Goal: Task Accomplishment & Management: Manage account settings

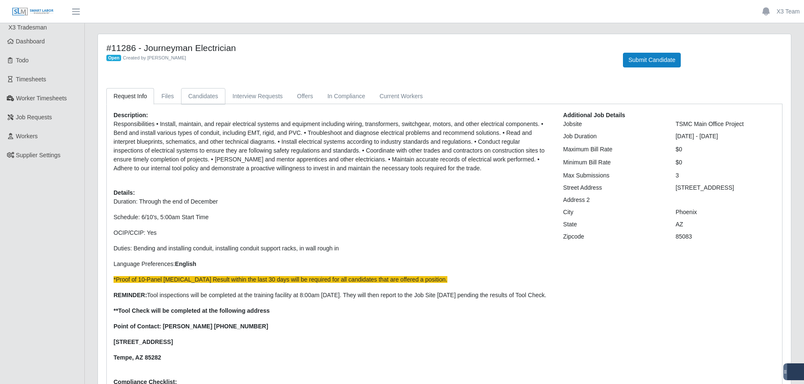
click at [208, 95] on link "Candidates" at bounding box center [203, 96] width 44 height 16
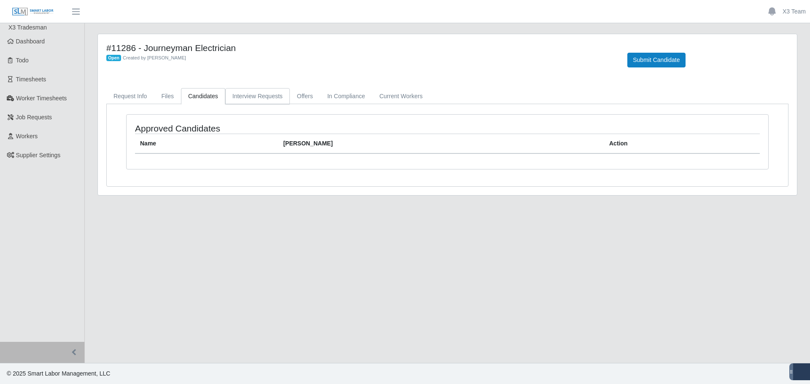
click at [247, 94] on link "Interview Requests" at bounding box center [257, 96] width 65 height 16
click at [206, 98] on link "Candidates" at bounding box center [203, 96] width 44 height 16
click at [311, 98] on link "Offers" at bounding box center [305, 96] width 30 height 16
click at [126, 90] on link "Request Info" at bounding box center [130, 96] width 48 height 16
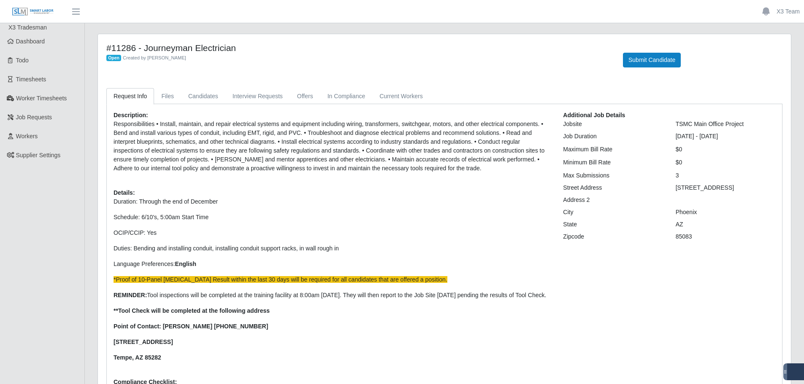
click at [43, 27] on span "X3 Tradesman" at bounding box center [27, 27] width 38 height 7
click at [38, 43] on span "Dashboard" at bounding box center [30, 41] width 29 height 7
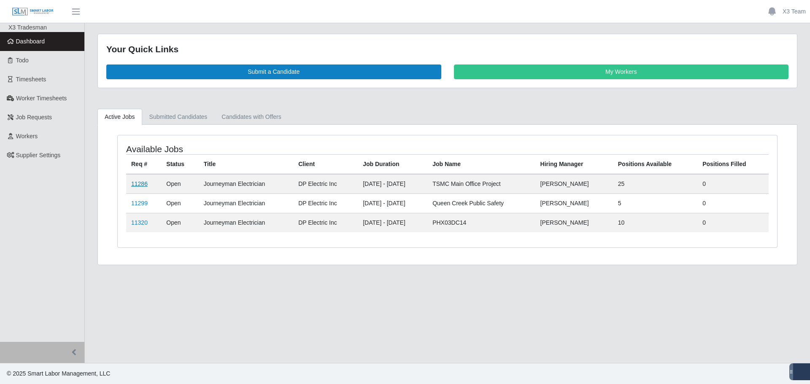
click at [140, 184] on link "11286" at bounding box center [139, 184] width 16 height 7
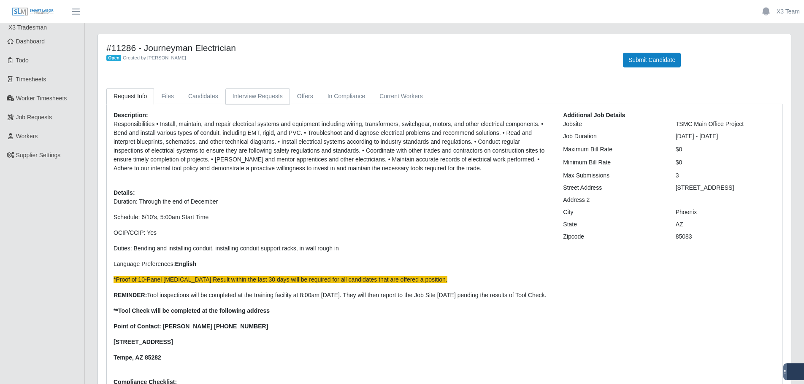
click at [265, 93] on link "Interview Requests" at bounding box center [257, 96] width 65 height 16
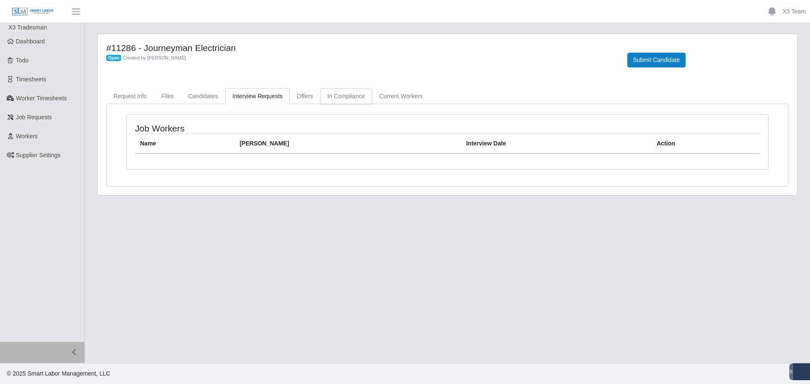
click at [348, 95] on link "In Compliance" at bounding box center [346, 96] width 52 height 16
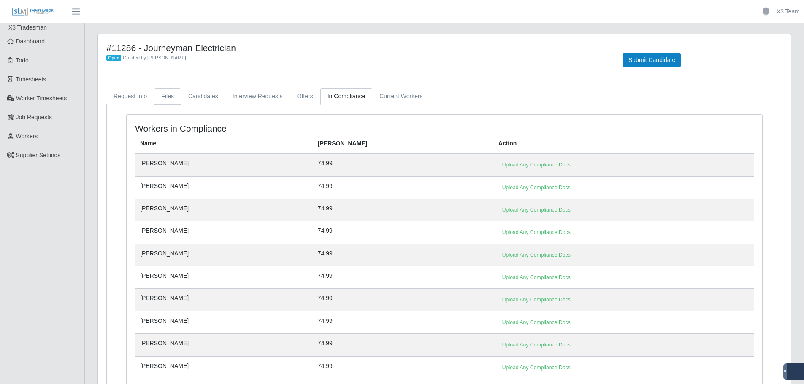
click at [178, 100] on link "Files" at bounding box center [167, 96] width 27 height 16
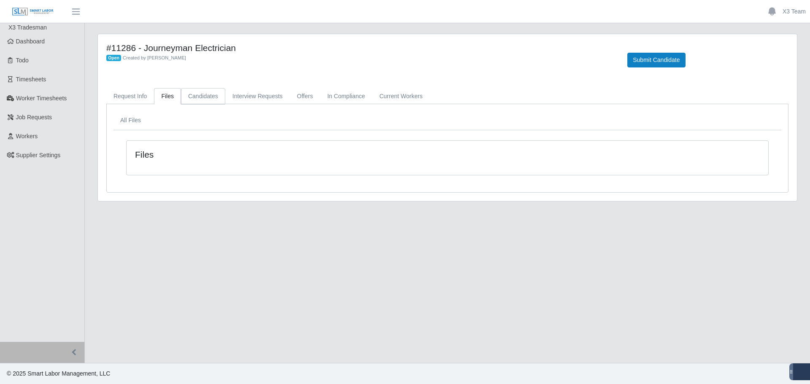
click at [203, 96] on link "Candidates" at bounding box center [203, 96] width 44 height 16
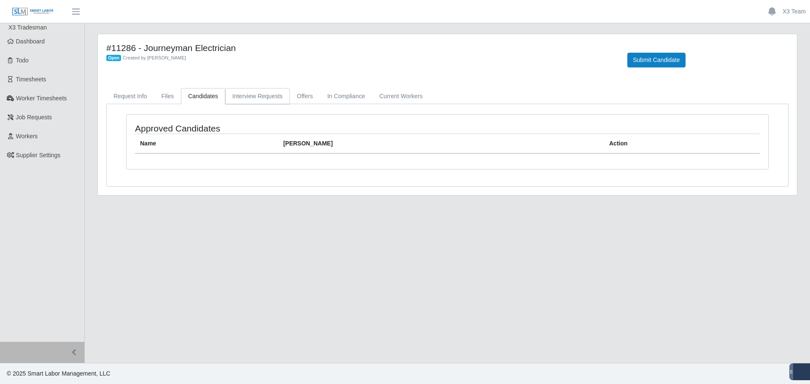
click at [254, 97] on link "Interview Requests" at bounding box center [257, 96] width 65 height 16
click at [300, 96] on link "Offers" at bounding box center [305, 96] width 30 height 16
click at [348, 93] on link "In Compliance" at bounding box center [346, 96] width 52 height 16
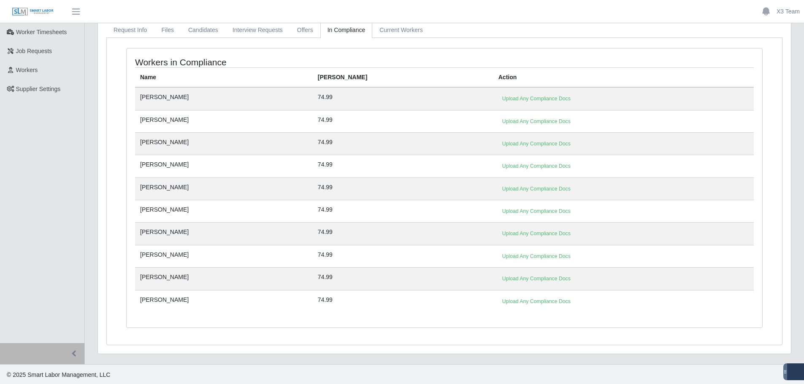
scroll to position [68, 0]
click at [498, 300] on link "Upload Any Compliance Docs" at bounding box center [536, 300] width 76 height 12
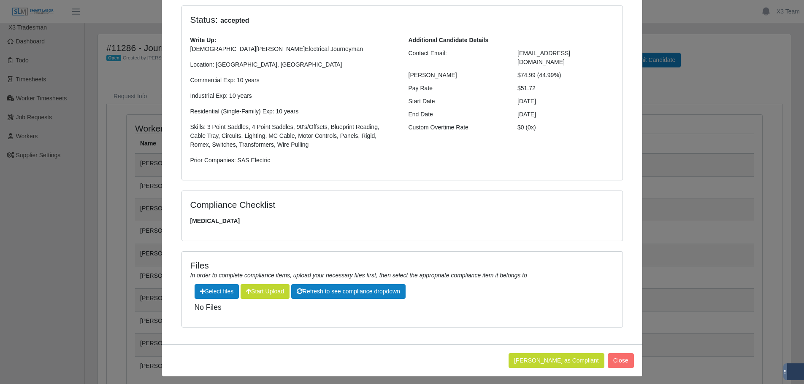
scroll to position [72, 0]
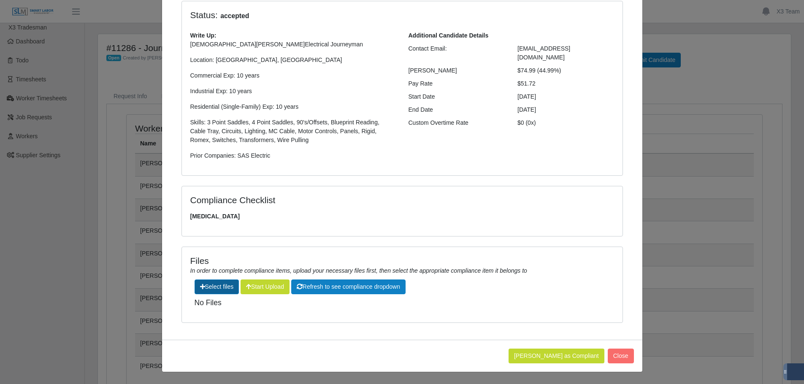
click at [228, 288] on label"] at bounding box center [217, 287] width 44 height 14
click at [233, 354] on input "file" at bounding box center [233, 354] width 0 height 0
click at [222, 286] on label"] at bounding box center [217, 287] width 44 height 14
click at [233, 354] on input "file" at bounding box center [233, 354] width 0 height 0
click at [228, 286] on label"] at bounding box center [217, 287] width 44 height 14
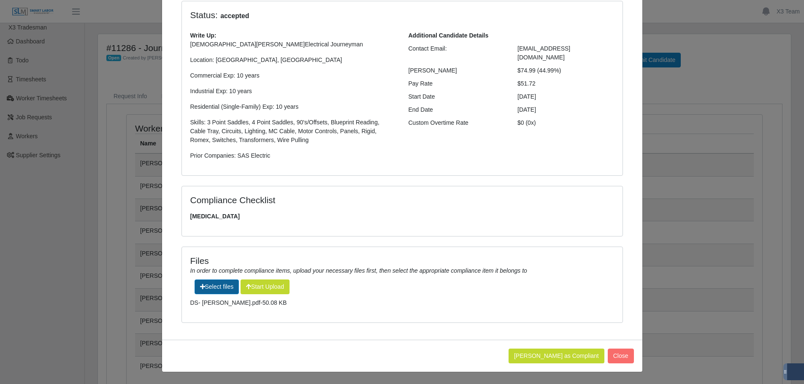
click at [233, 354] on input "file" at bounding box center [233, 354] width 0 height 0
click at [271, 288] on button "Start Upload" at bounding box center [264, 287] width 49 height 15
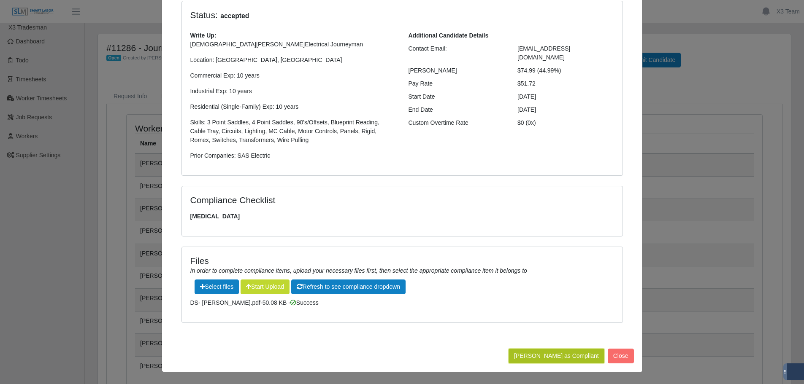
click at [565, 358] on button "Mark Worker as Compliant" at bounding box center [556, 356] width 96 height 15
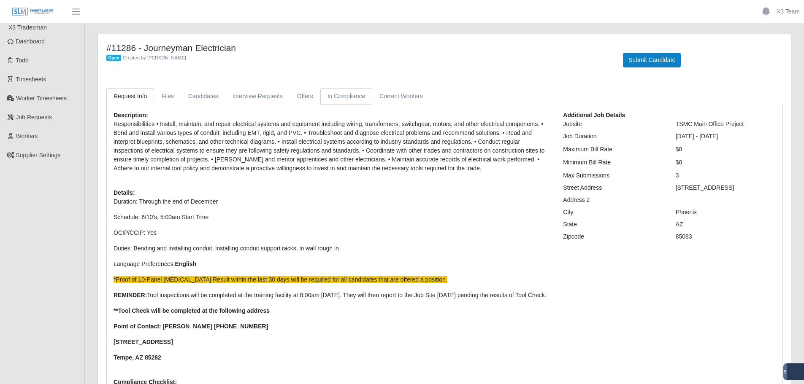
click at [353, 97] on link "In Compliance" at bounding box center [346, 96] width 52 height 16
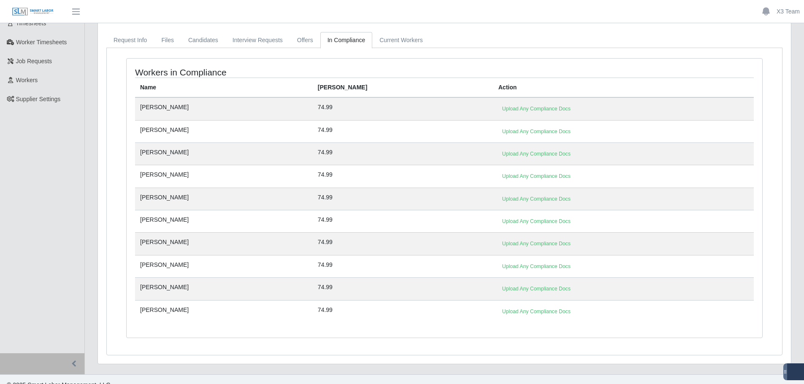
scroll to position [68, 0]
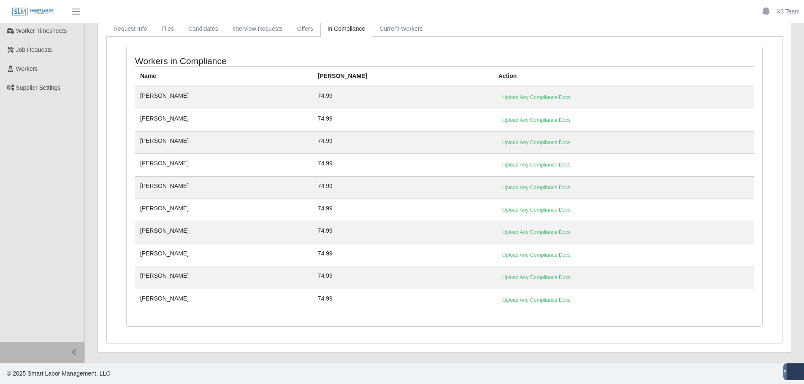
click at [493, 294] on td "Upload Any Compliance Docs" at bounding box center [623, 300] width 260 height 22
click at [498, 301] on link "Upload Any Compliance Docs" at bounding box center [536, 300] width 76 height 12
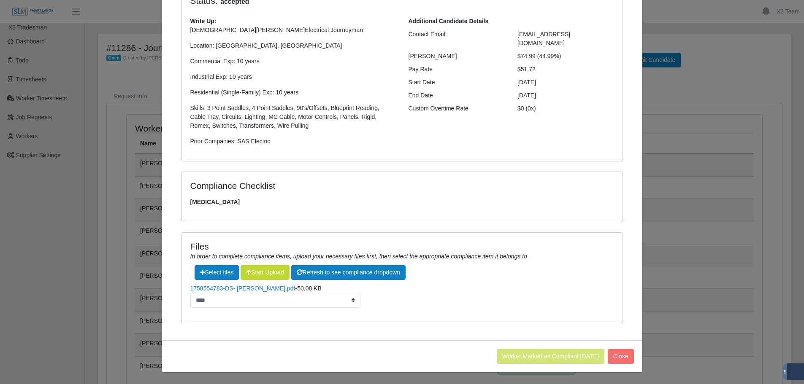
scroll to position [86, 0]
click at [336, 302] on select "**********" at bounding box center [275, 300] width 170 height 15
select select "**********"
click at [190, 293] on select "**********" at bounding box center [275, 300] width 170 height 15
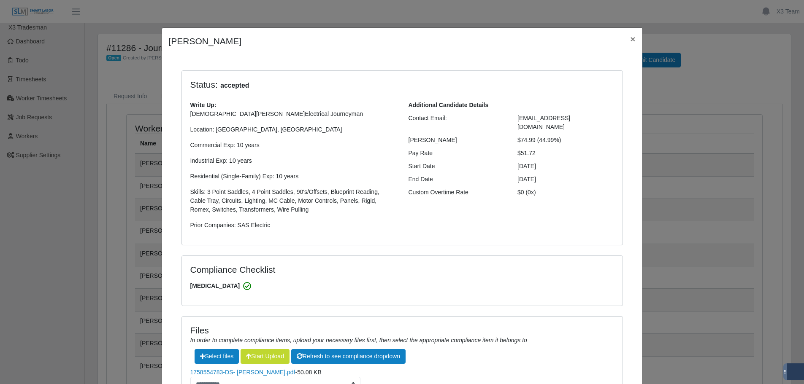
scroll to position [0, 0]
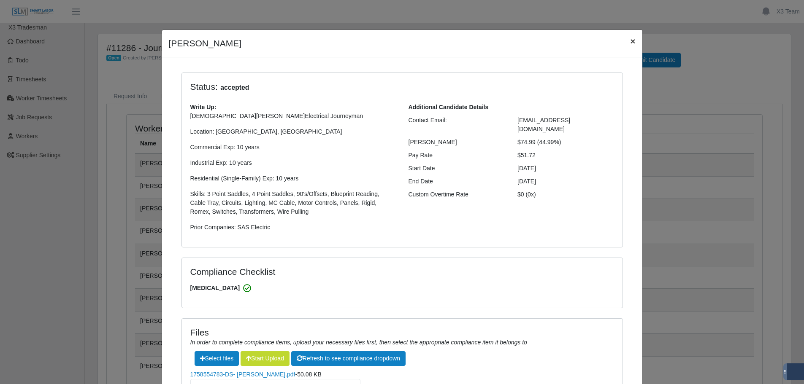
click at [630, 40] on span "×" at bounding box center [632, 41] width 5 height 10
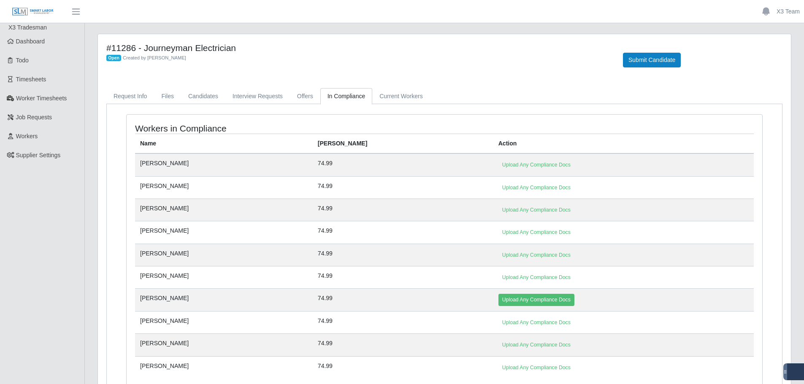
scroll to position [68, 0]
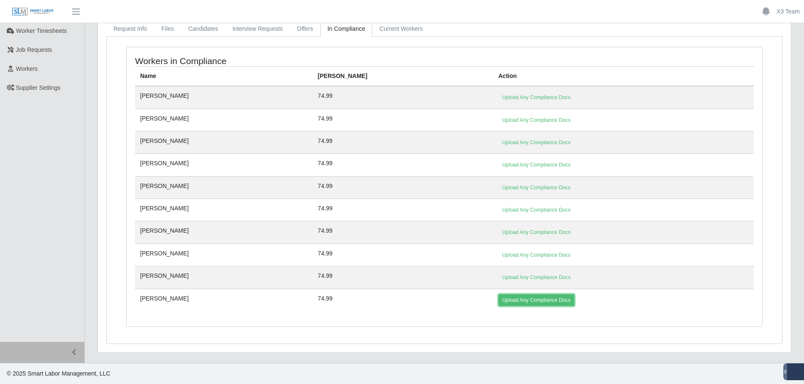
click at [498, 302] on link "Upload Any Compliance Docs" at bounding box center [536, 300] width 76 height 12
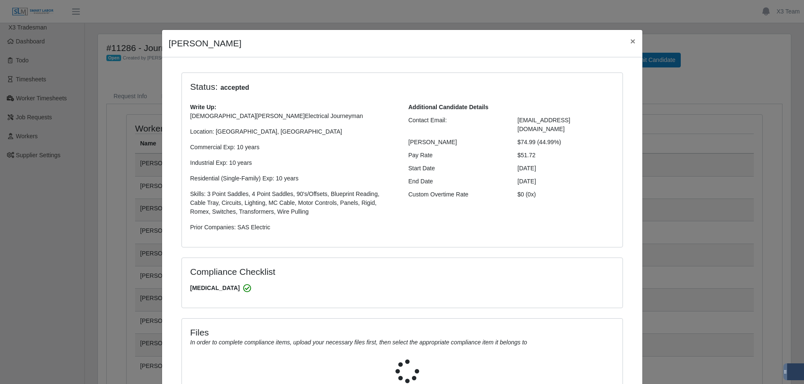
select select "**********"
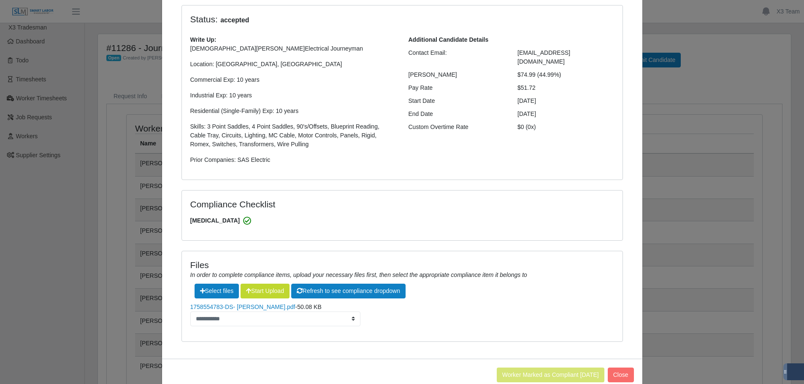
scroll to position [86, 0]
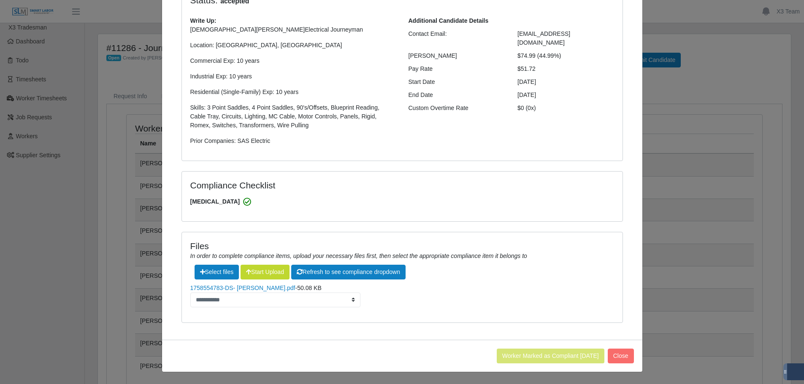
click at [542, 274] on div "Select files Start Upload Refresh to see compliance dropdown" at bounding box center [401, 272] width 415 height 15
click at [494, 291] on li "**********" at bounding box center [402, 296] width 424 height 24
click at [274, 274] on button "Start Upload" at bounding box center [264, 272] width 49 height 15
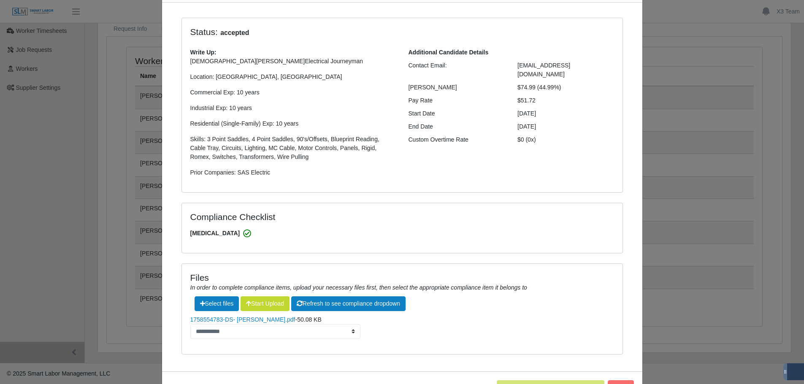
scroll to position [0, 0]
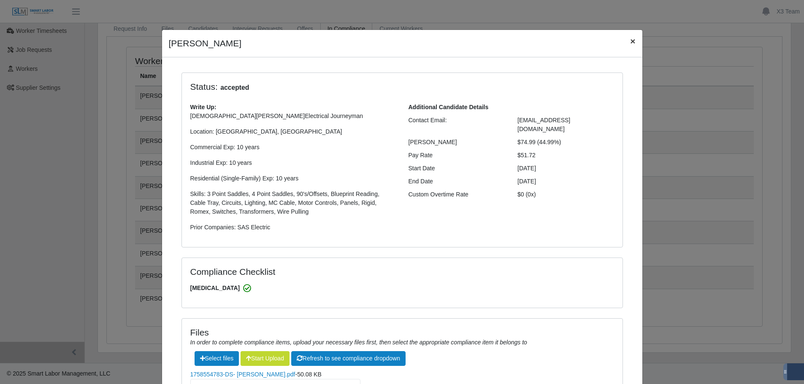
click at [629, 33] on button "×" at bounding box center [632, 41] width 19 height 22
